Goal: Navigation & Orientation: Find specific page/section

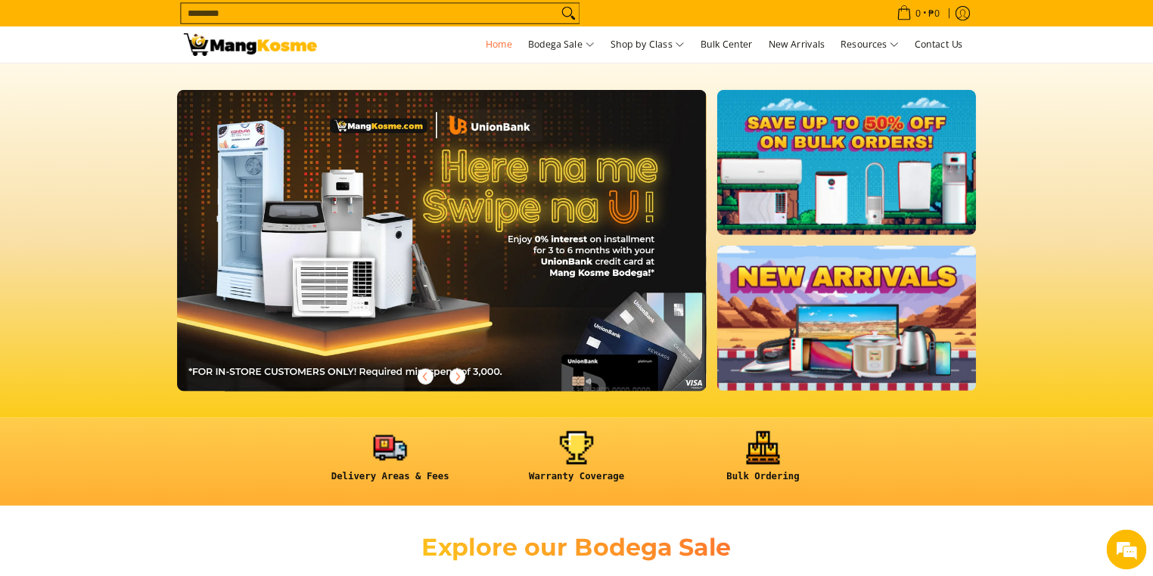
scroll to position [0, 601]
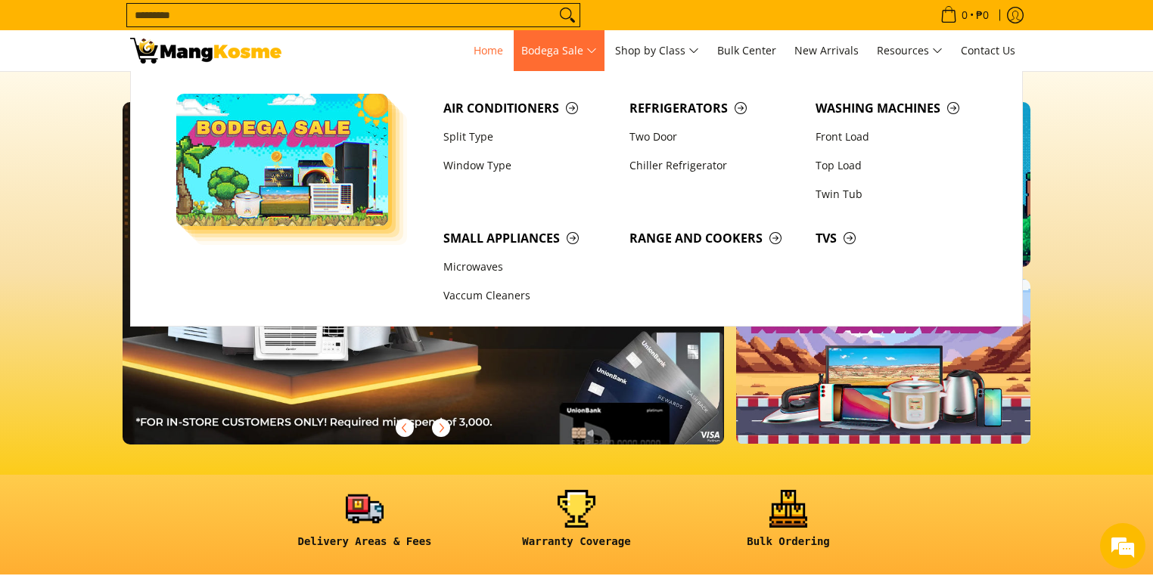
drag, startPoint x: 1449, startPoint y: 2, endPoint x: 557, endPoint y: 49, distance: 893.8
click at [557, 49] on span "Bodega Sale" at bounding box center [559, 51] width 76 height 19
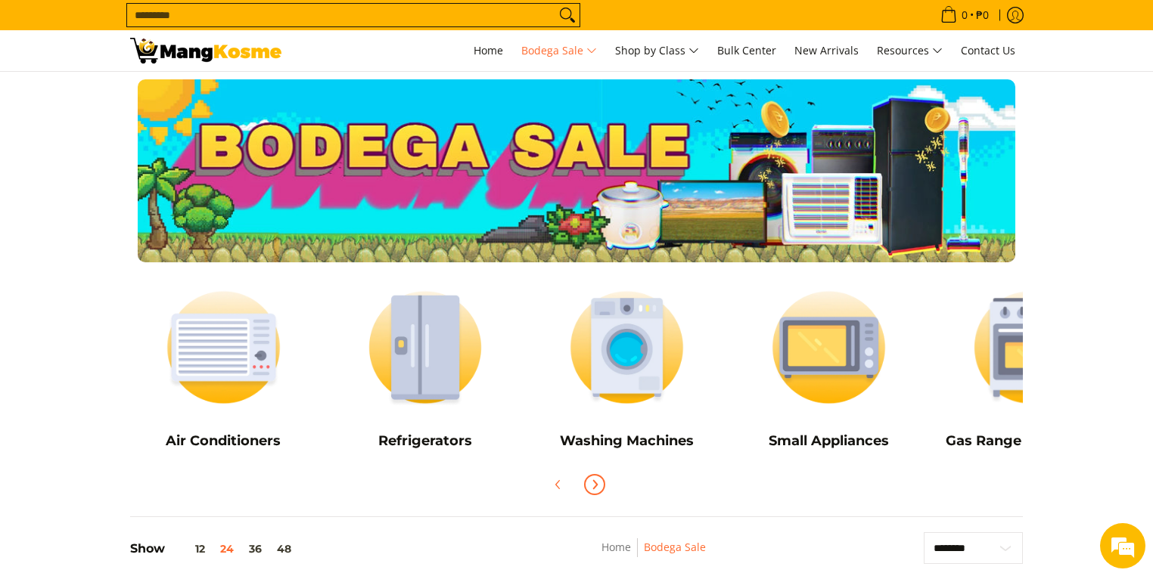
click at [595, 483] on icon "Next" at bounding box center [596, 485] width 4 height 8
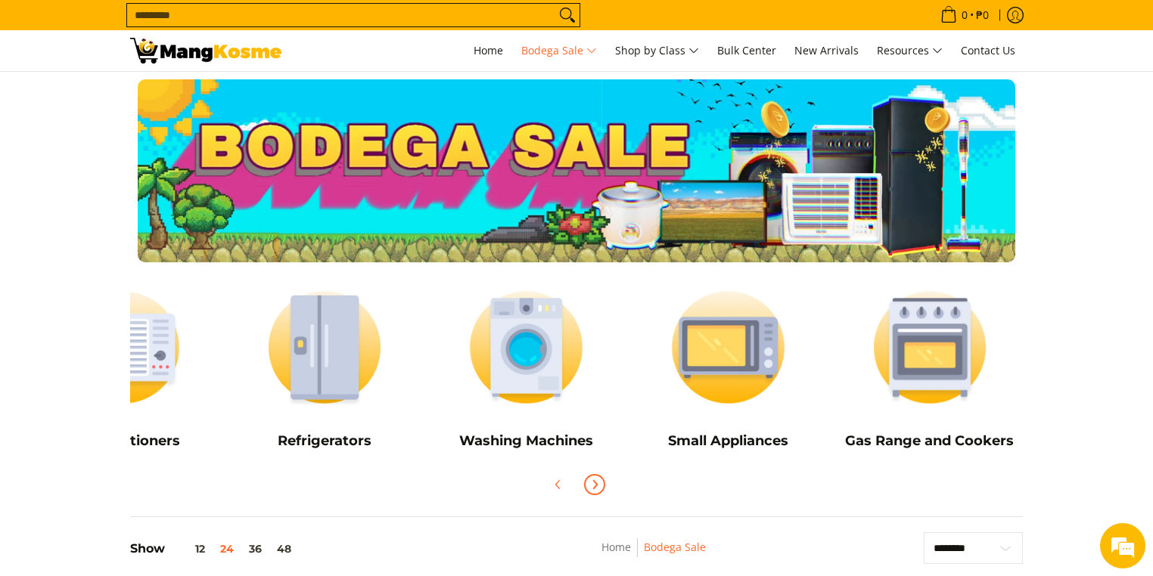
click at [592, 486] on icon "Next" at bounding box center [594, 485] width 12 height 12
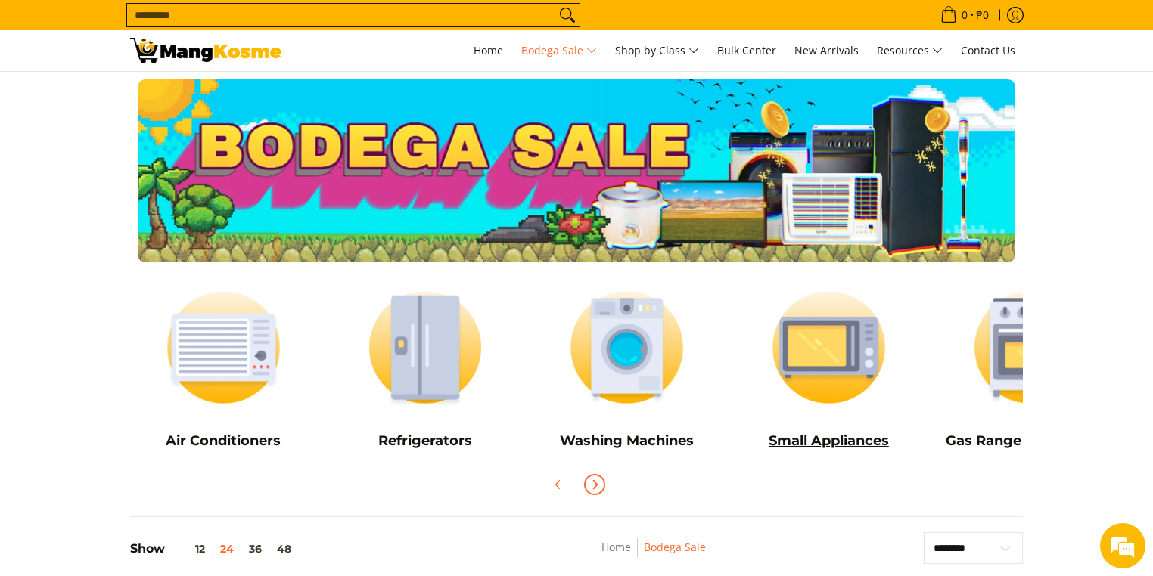
click at [820, 361] on img at bounding box center [828, 348] width 187 height 140
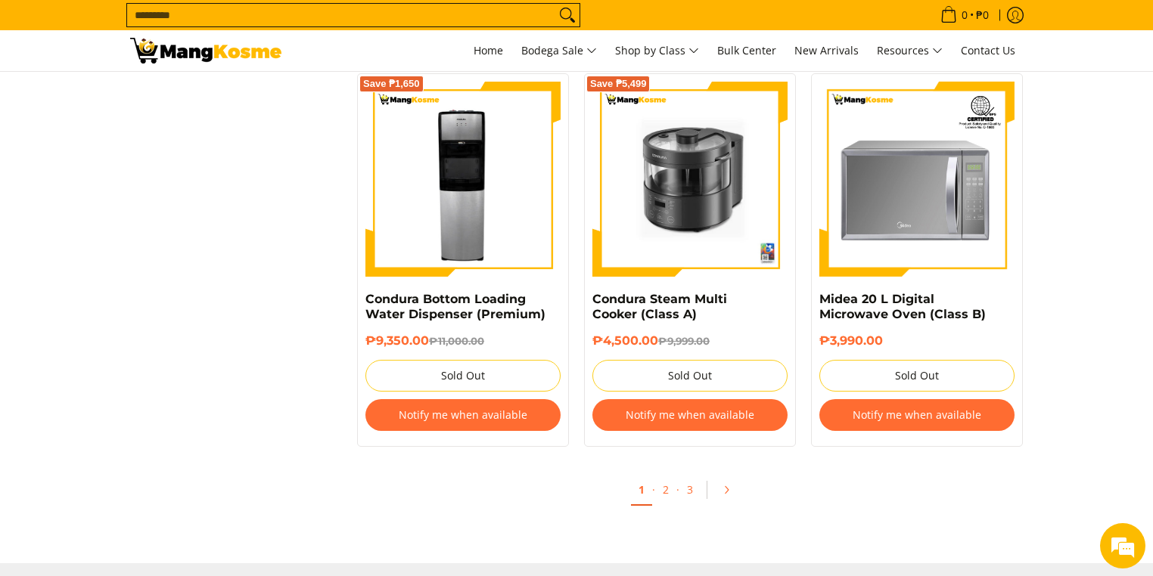
scroll to position [2844, 0]
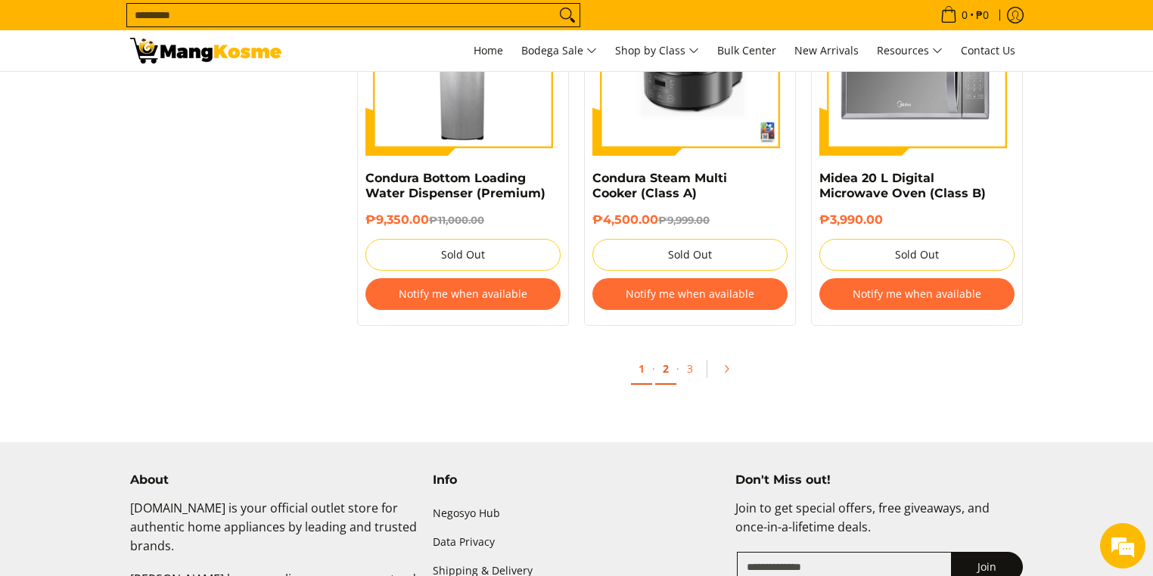
click at [666, 372] on link "2" at bounding box center [665, 369] width 21 height 31
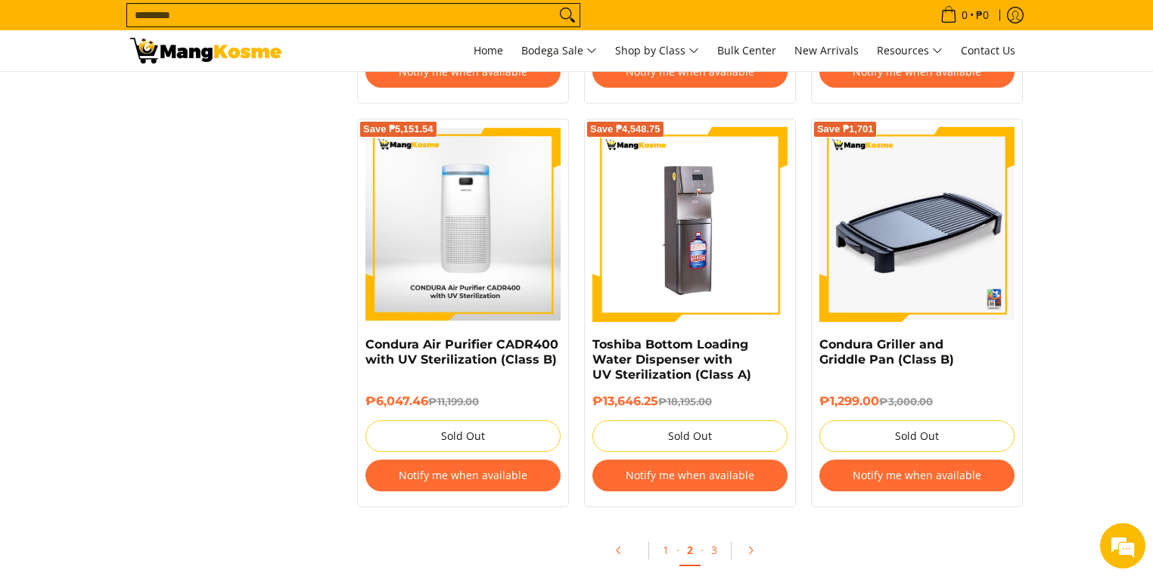
scroll to position [3086, 0]
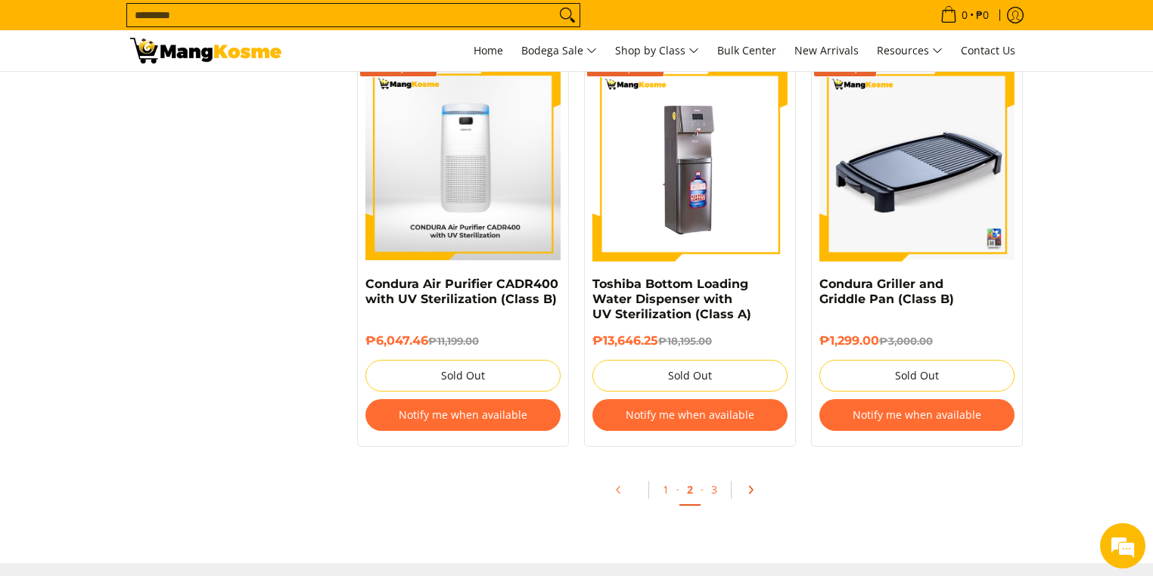
click at [746, 493] on icon "Pagination" at bounding box center [750, 490] width 11 height 11
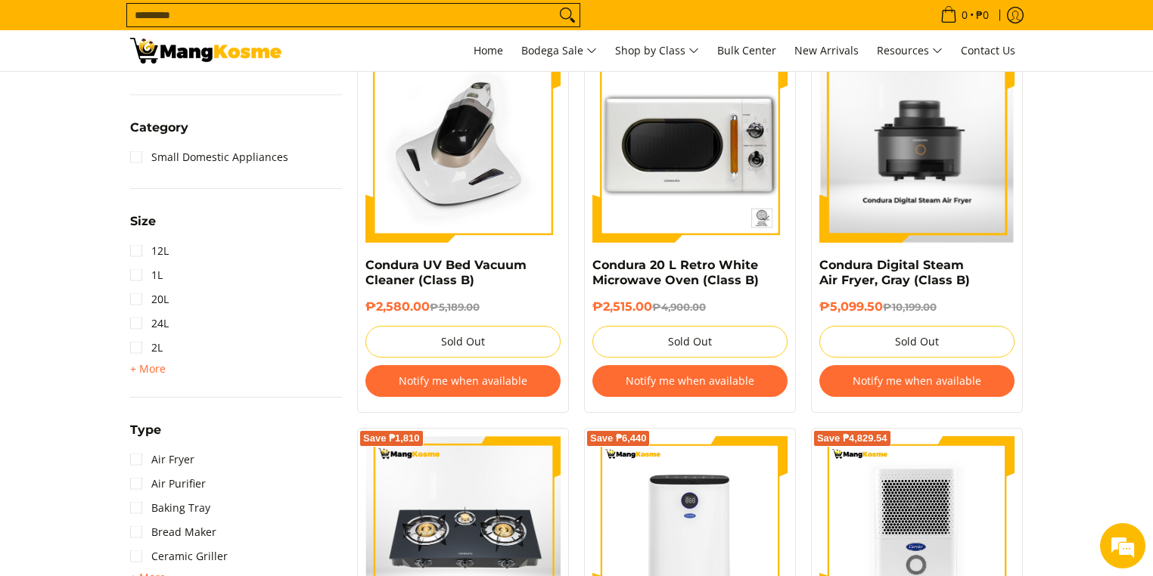
scroll to position [25, 0]
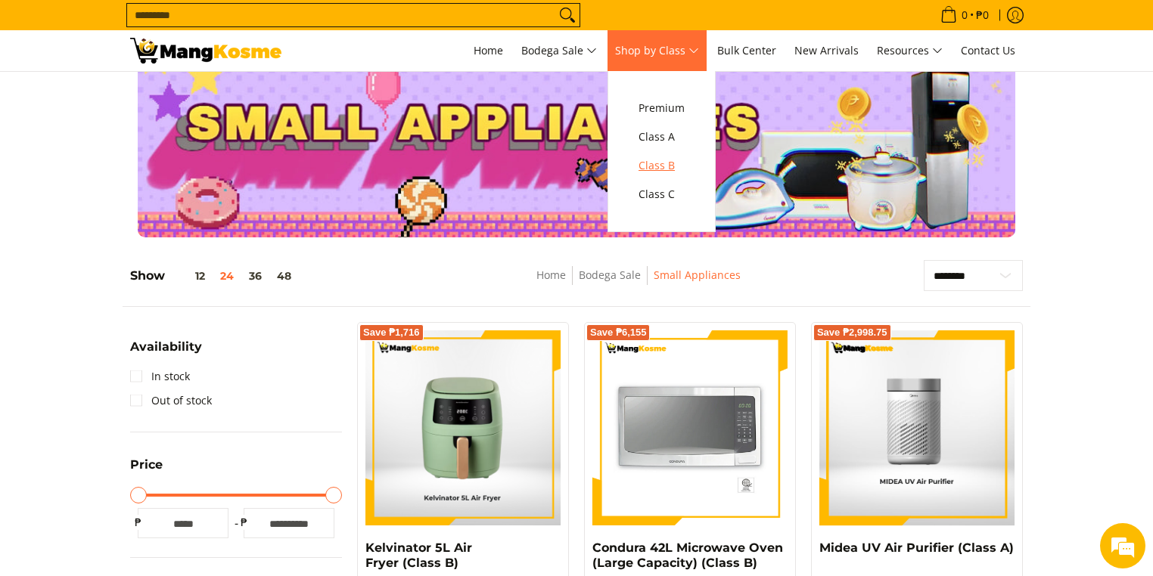
click at [658, 166] on span "Class B" at bounding box center [661, 166] width 46 height 19
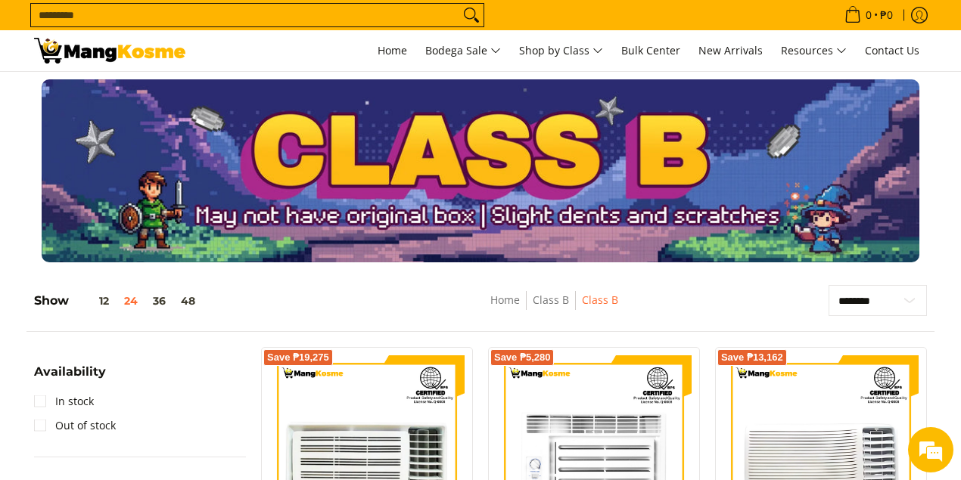
drag, startPoint x: 1022, startPoint y: 0, endPoint x: 685, endPoint y: 280, distance: 437.8
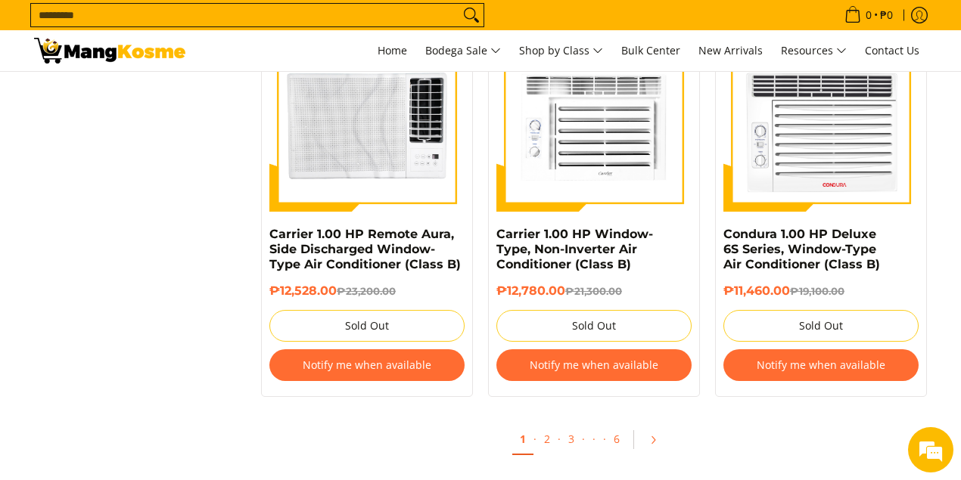
scroll to position [3157, 0]
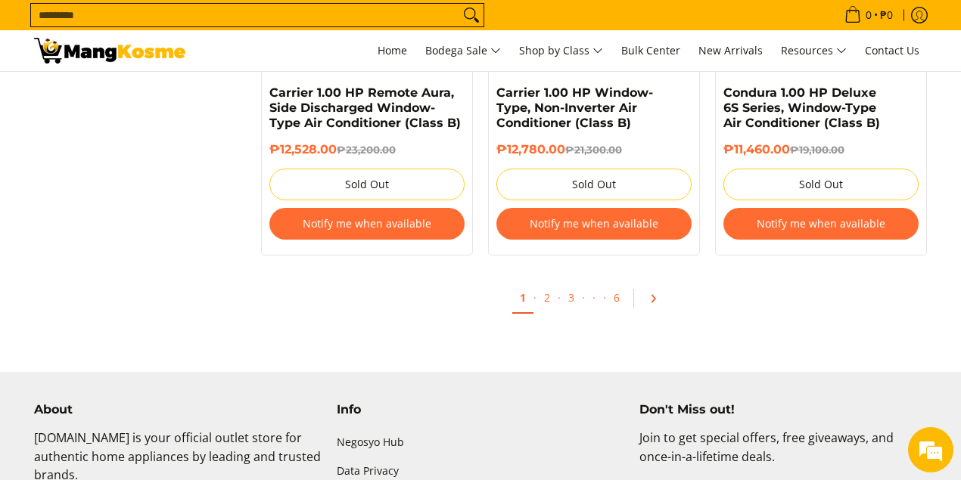
click at [649, 296] on icon "Pagination" at bounding box center [652, 298] width 11 height 11
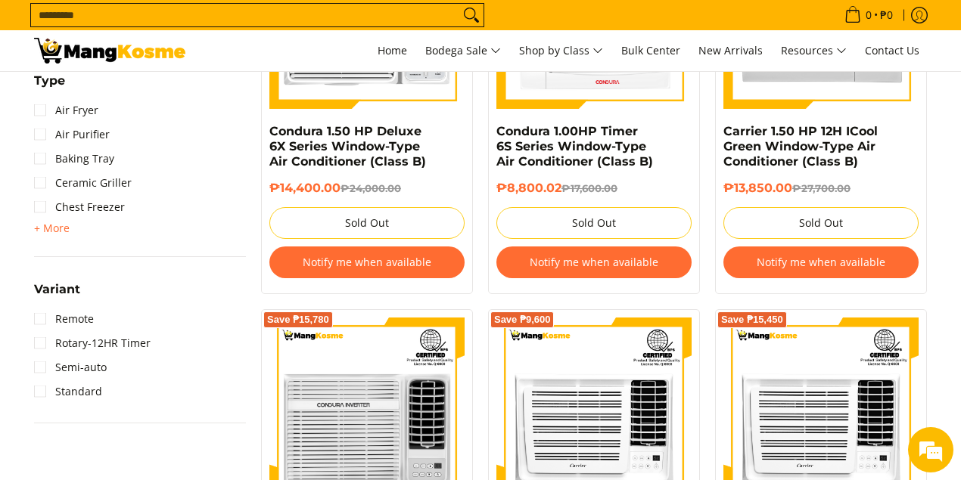
scroll to position [1604, 0]
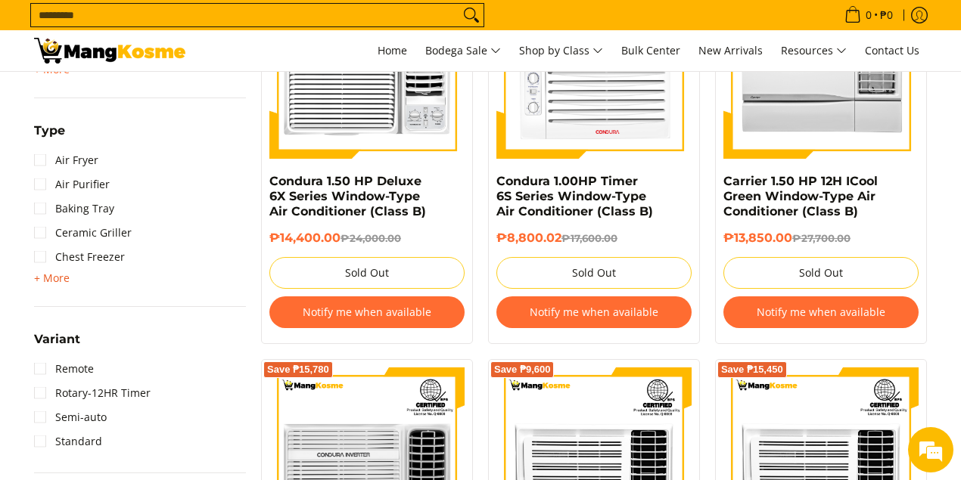
click at [53, 280] on span "+ More" at bounding box center [52, 278] width 36 height 12
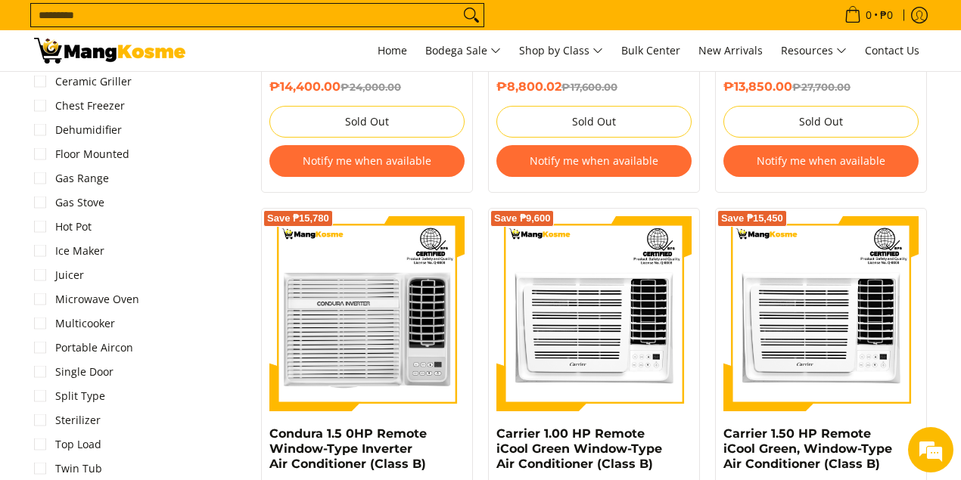
scroll to position [1654, 0]
